Goal: Information Seeking & Learning: Learn about a topic

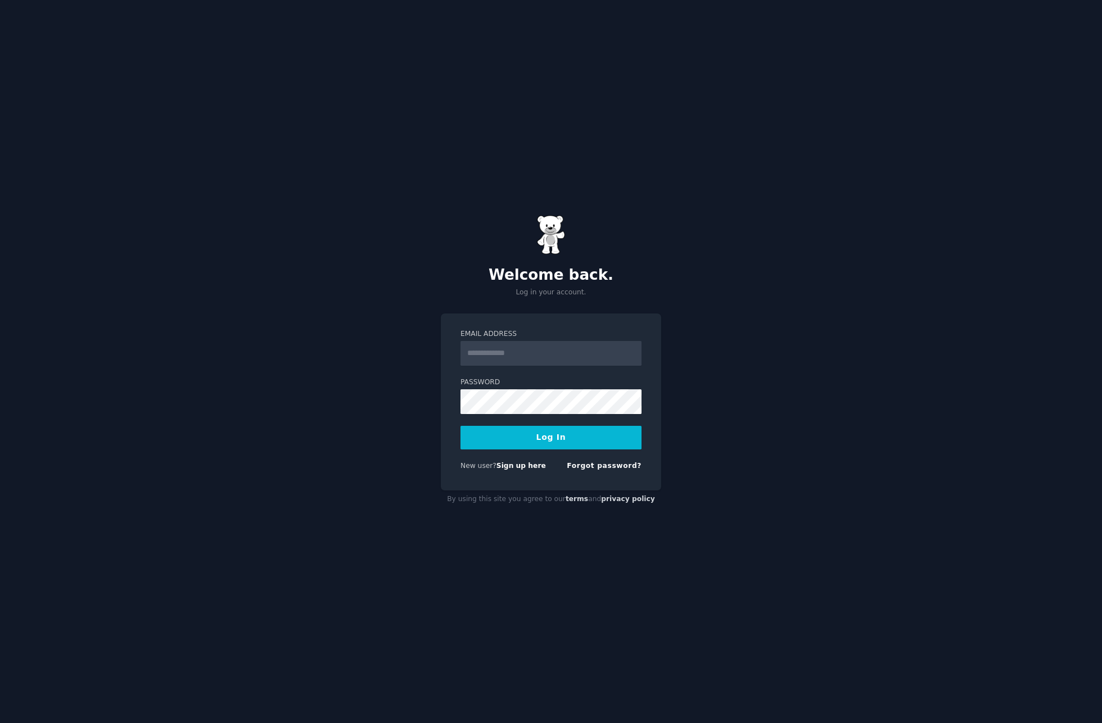
click at [523, 360] on input "Email Address" at bounding box center [550, 353] width 181 height 25
type input "**********"
click at [460, 426] on button "Log In" at bounding box center [550, 438] width 181 height 24
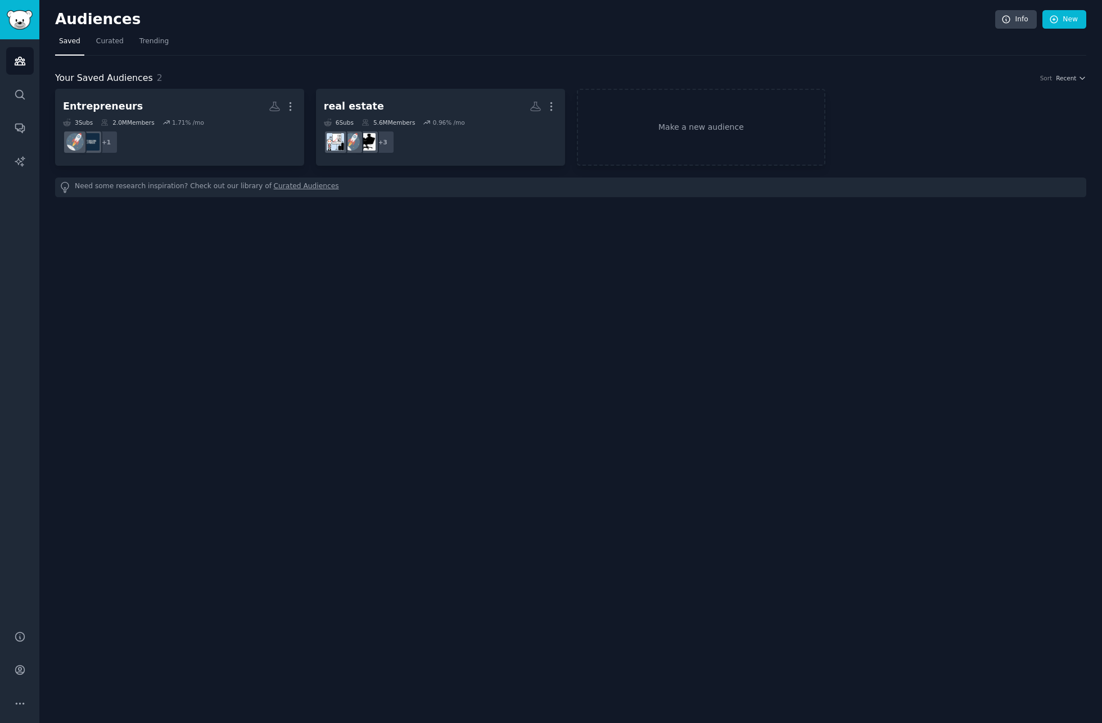
click at [696, 175] on div "Entrepreneurs More 3 Sub s 2.0M Members 1.71 % /mo + 1 real estate More 6 Sub s…" at bounding box center [570, 143] width 1031 height 108
click at [398, 342] on div "Audiences Info New Saved Curated Trending Your Saved Audiences 2 Sort Recent En…" at bounding box center [570, 361] width 1062 height 723
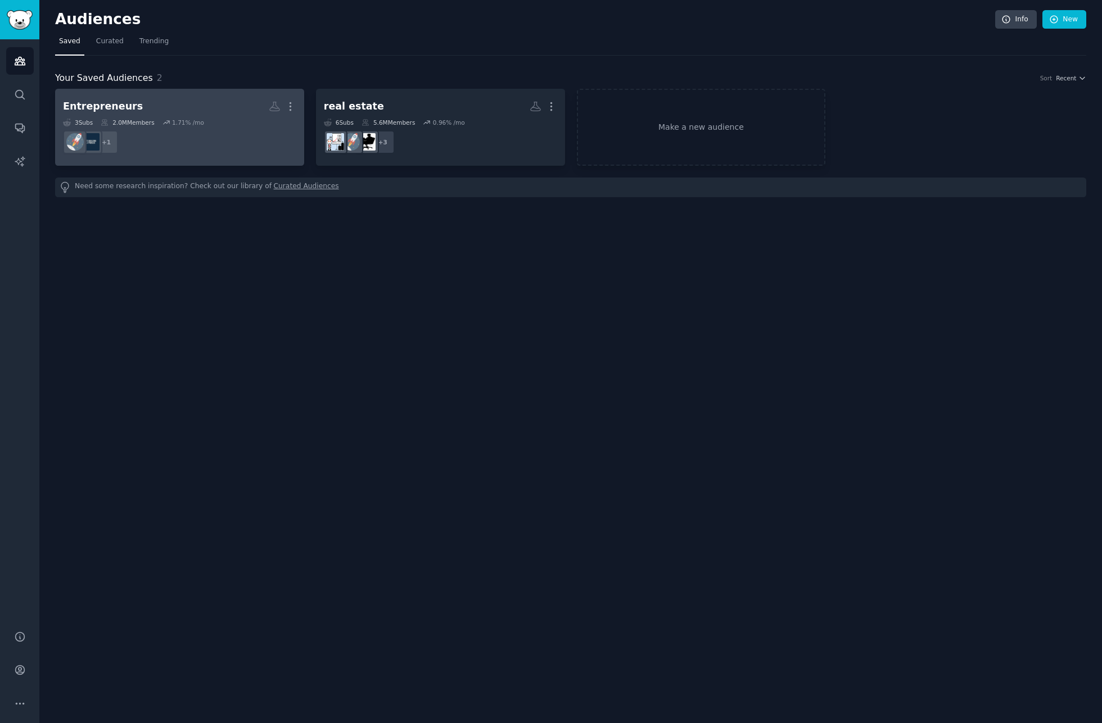
click at [212, 120] on div "3 Sub s 2.0M Members 1.71 % /mo" at bounding box center [179, 123] width 233 height 8
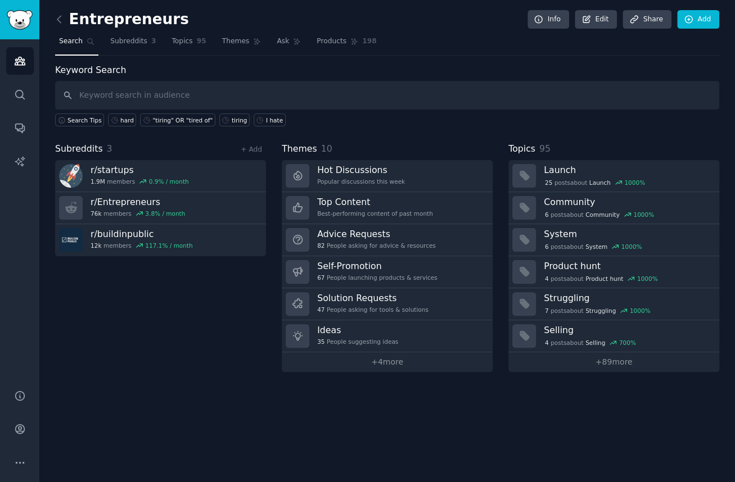
click at [178, 146] on div "Subreddits 3 + Add" at bounding box center [160, 149] width 211 height 14
click at [63, 149] on span "Subreddits" at bounding box center [79, 149] width 48 height 14
click at [182, 142] on div "Subreddits 3 + Add" at bounding box center [160, 149] width 211 height 14
click at [156, 146] on div "Subreddits 3 + Add" at bounding box center [160, 149] width 211 height 14
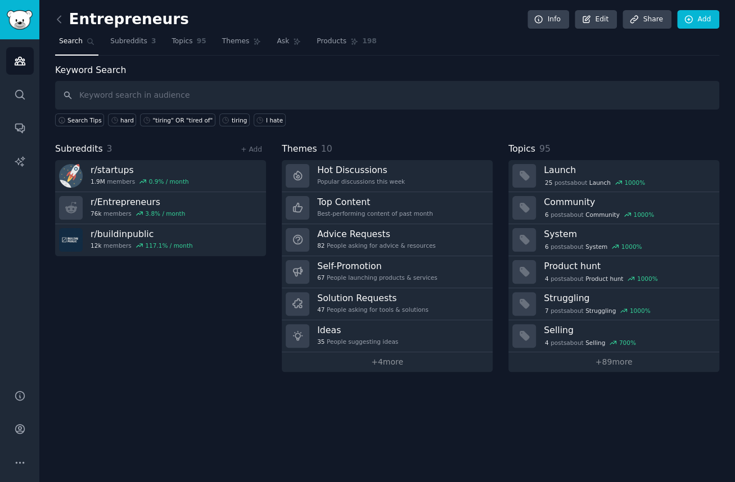
click at [156, 146] on div "Subreddits 3 + Add" at bounding box center [160, 149] width 211 height 14
click at [151, 151] on div "Subreddits 3 + Add" at bounding box center [160, 149] width 211 height 14
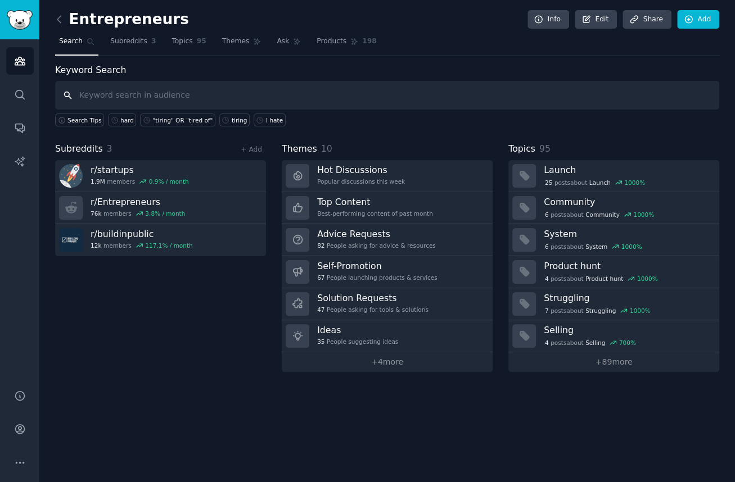
click at [221, 104] on input "text" at bounding box center [387, 95] width 664 height 29
click at [217, 96] on input "text" at bounding box center [387, 95] width 664 height 29
click at [159, 132] on div "Keyword Search Search Tips hard "tiring" OR "tired of" tiring I hate Subreddits…" at bounding box center [387, 218] width 664 height 309
click at [126, 129] on div "Keyword Search Search Tips hard "tiring" OR "tired of" tiring I hate Subreddits…" at bounding box center [387, 218] width 664 height 309
click at [266, 122] on div "I hate" at bounding box center [274, 120] width 17 height 8
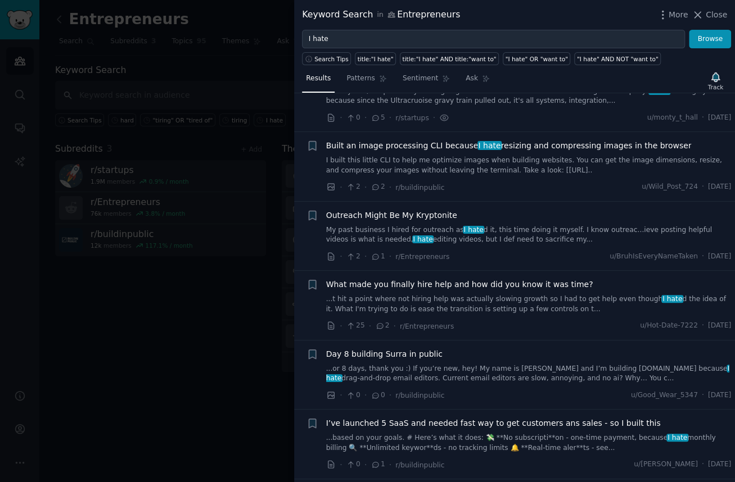
scroll to position [90, 0]
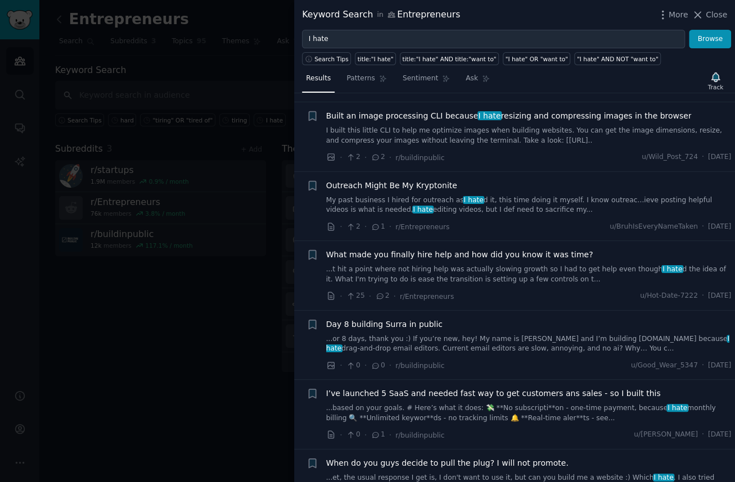
click at [210, 301] on div at bounding box center [367, 241] width 735 height 482
